Goal: Information Seeking & Learning: Understand process/instructions

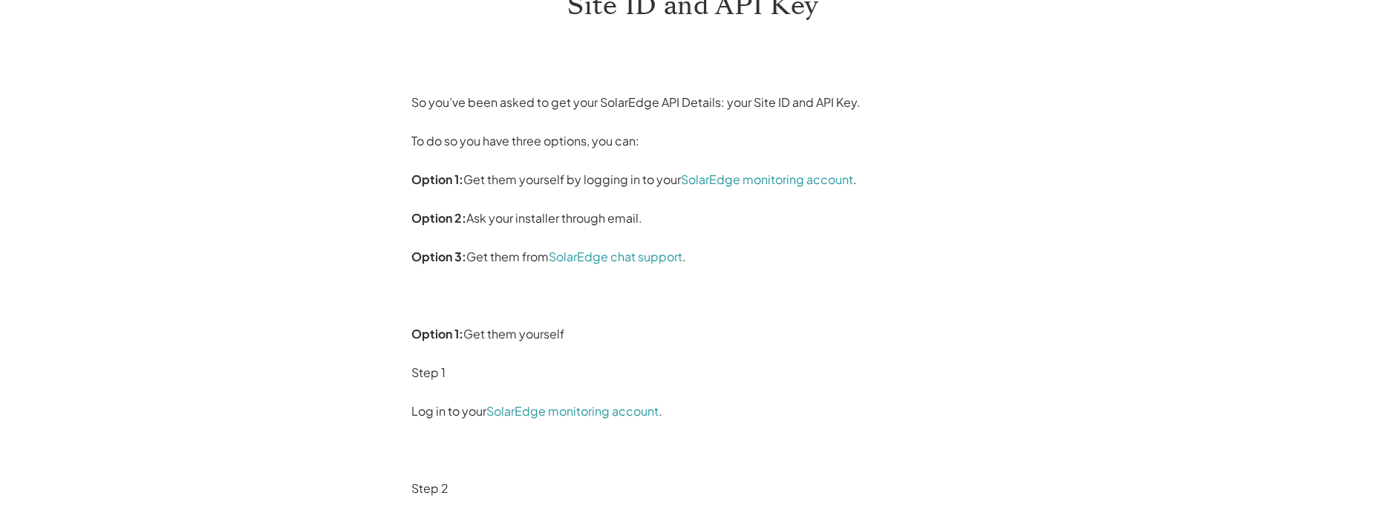
scroll to position [149, 0]
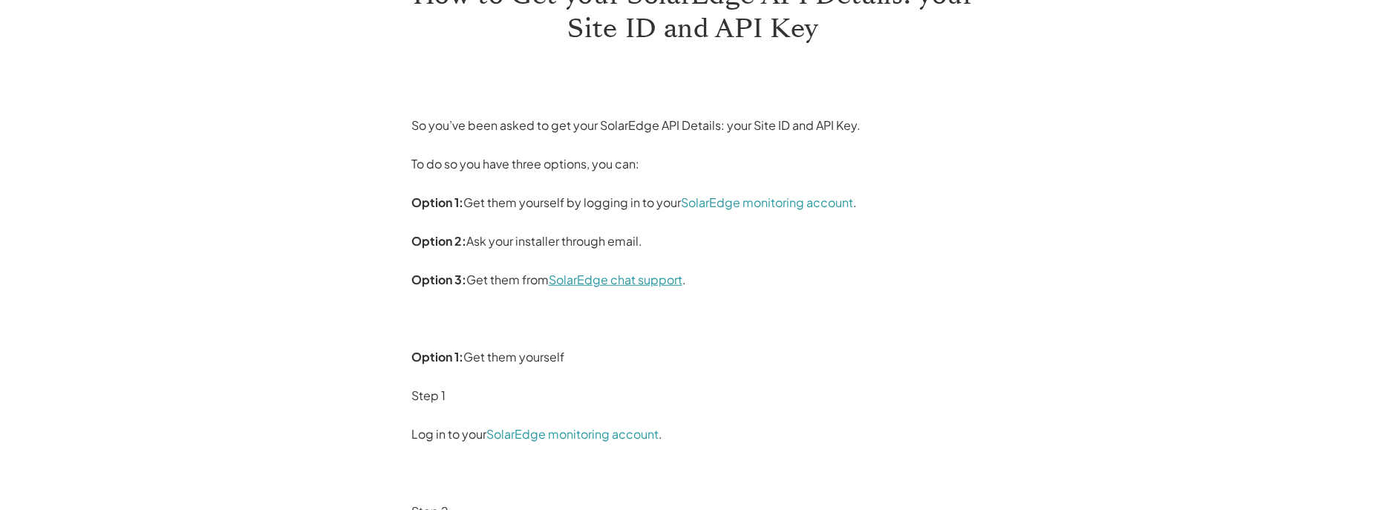
click at [618, 284] on link "SolarEdge chat support" at bounding box center [616, 280] width 134 height 16
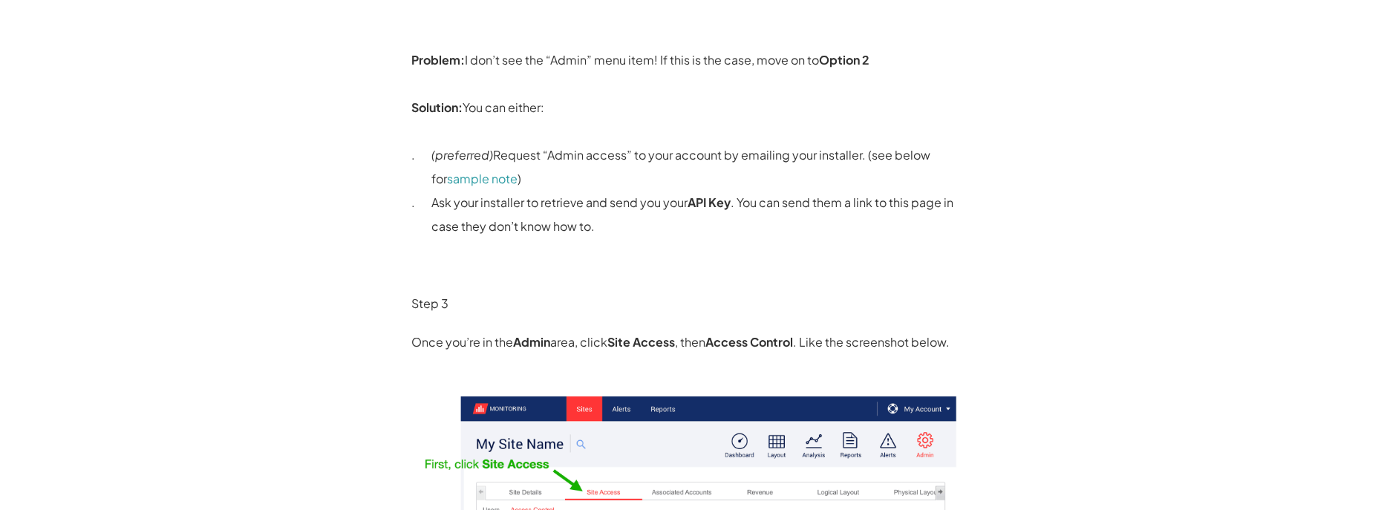
scroll to position [966, 0]
click at [487, 178] on link "sample note" at bounding box center [482, 180] width 71 height 16
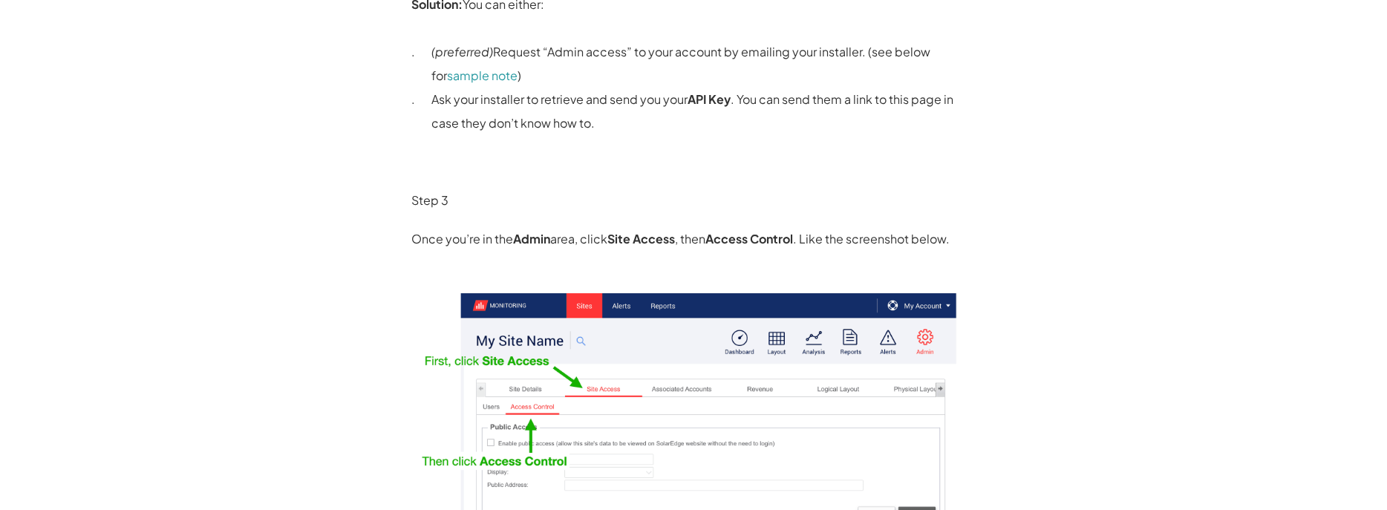
scroll to position [847, 0]
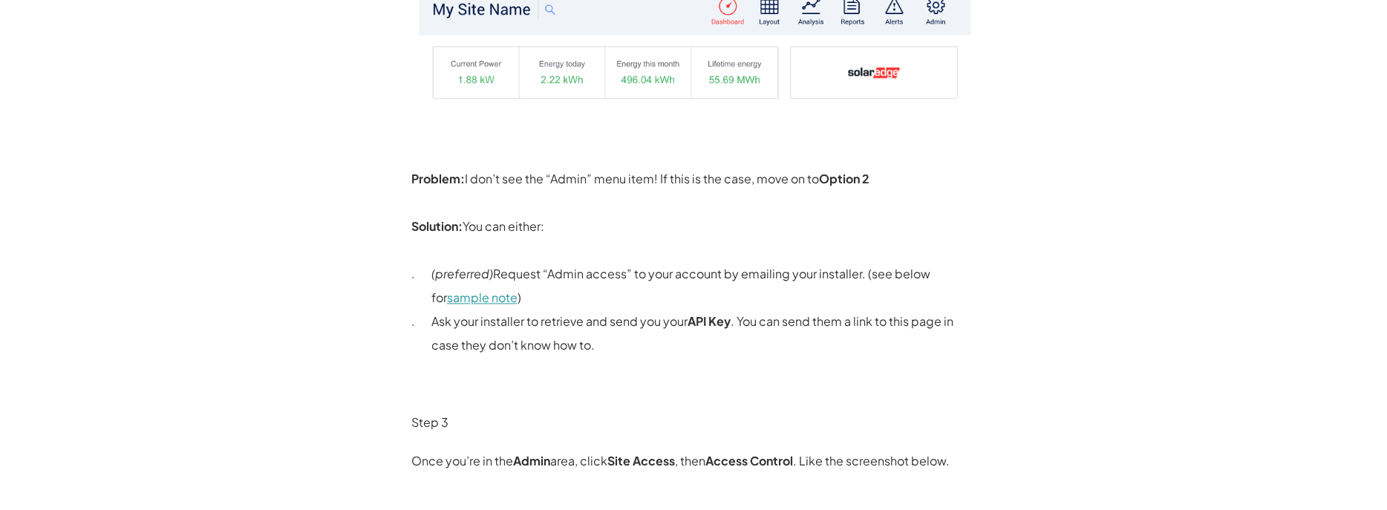
click at [457, 304] on link "sample note" at bounding box center [482, 298] width 71 height 16
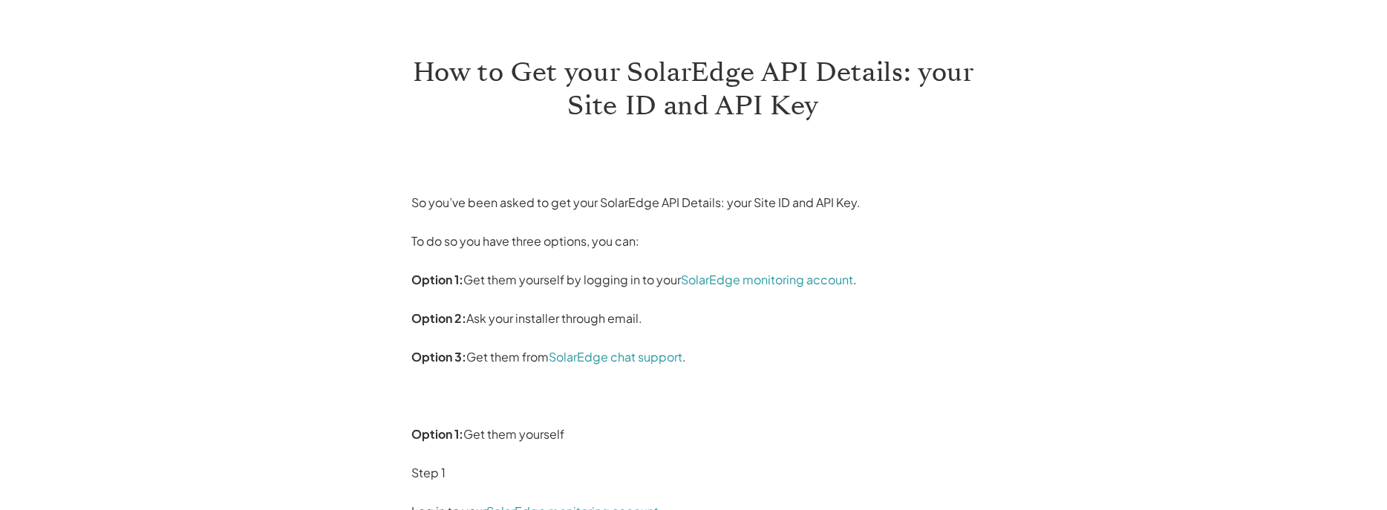
scroll to position [74, 0]
